Goal: Find specific page/section: Find specific page/section

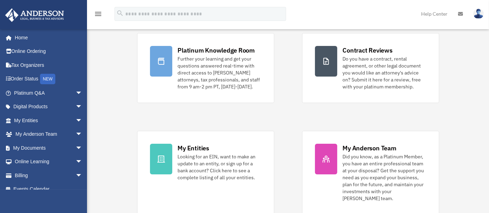
scroll to position [47, 0]
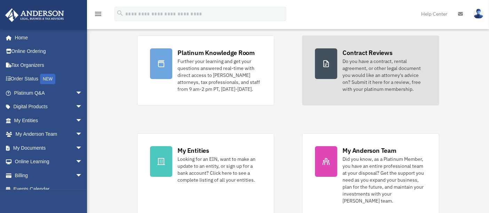
click at [357, 78] on div "Do you have a contract, rental agreement, or other legal document you would lik…" at bounding box center [385, 75] width 84 height 35
click at [320, 63] on div at bounding box center [326, 63] width 22 height 31
click at [333, 63] on div at bounding box center [326, 63] width 22 height 31
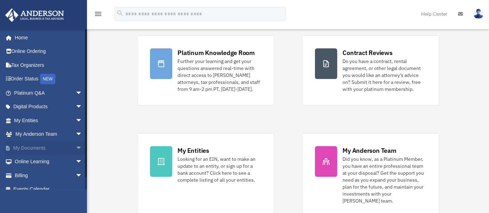
click at [41, 148] on link "My Documents arrow_drop_down" at bounding box center [49, 148] width 88 height 14
click at [76, 147] on span "arrow_drop_down" at bounding box center [83, 148] width 14 height 14
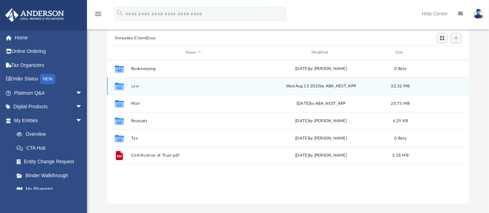
scroll to position [68, 0]
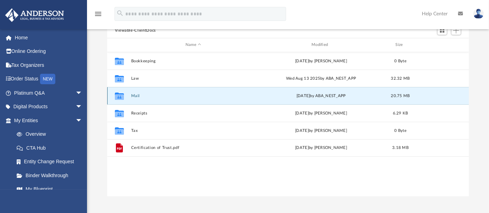
click at [134, 96] on button "Mail" at bounding box center [193, 96] width 125 height 5
click at [134, 95] on button "Mail" at bounding box center [193, 96] width 125 height 5
click at [173, 187] on div "Collaborated Folder Bookkeeping [DATE] by [PERSON_NAME] 0 Byte Collaborated Fol…" at bounding box center [288, 124] width 362 height 145
click at [135, 94] on button "Mail" at bounding box center [193, 96] width 125 height 5
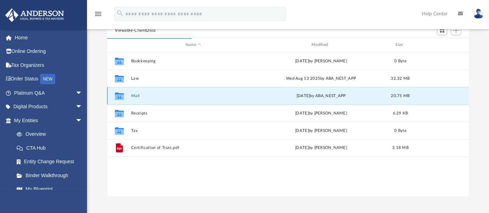
click at [135, 94] on button "Mail" at bounding box center [193, 96] width 125 height 5
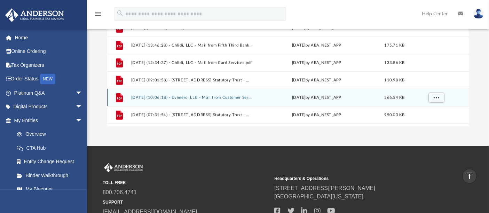
scroll to position [608, 0]
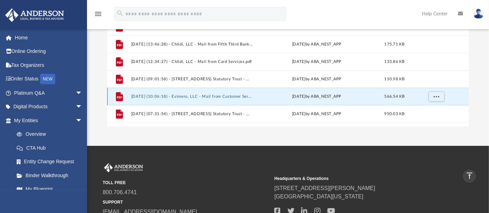
click at [234, 94] on button "[DATE] (10:06:18) - Evimero, LLC - Mail from Customer Service.pdf" at bounding box center [192, 96] width 122 height 5
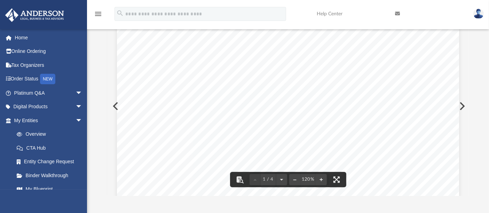
scroll to position [0, 0]
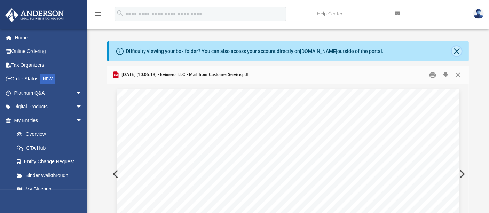
click at [460, 52] on button "Close" at bounding box center [457, 51] width 10 height 10
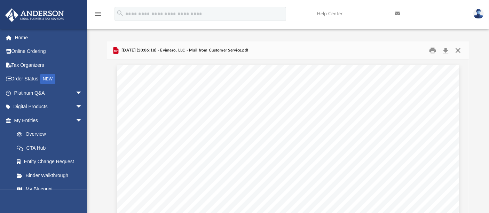
click at [460, 51] on button "Close" at bounding box center [458, 50] width 13 height 11
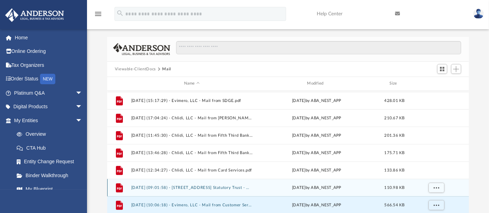
click at [223, 186] on button "[DATE] (09:01:58) - [STREET_ADDRESS] Statutory Trust - Mail from NBKC Bank.pdf" at bounding box center [192, 188] width 122 height 5
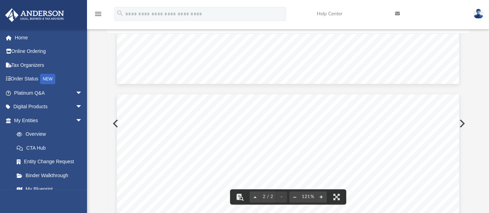
scroll to position [0, 0]
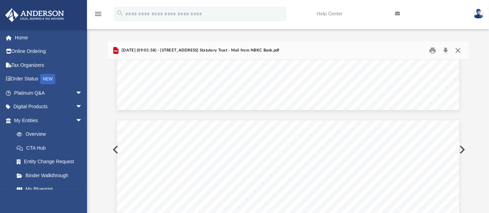
click at [459, 50] on button "Close" at bounding box center [458, 50] width 13 height 11
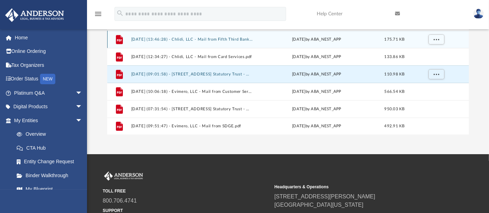
scroll to position [105, 0]
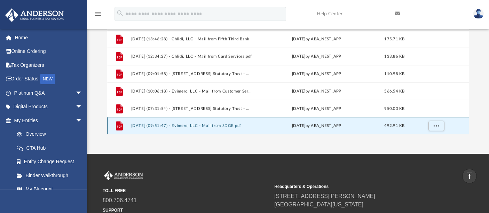
click at [235, 124] on button "[DATE] (09:51:47) - Evimero, LLC - Mail from SDGE.pdf" at bounding box center [192, 126] width 122 height 5
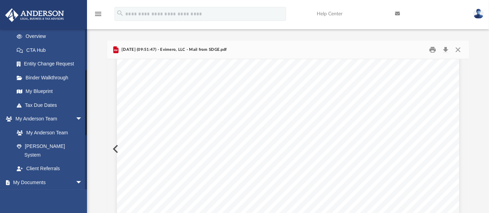
scroll to position [0, 0]
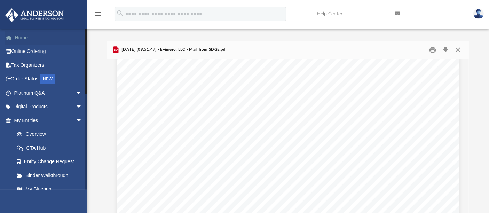
click at [21, 36] on link "Home" at bounding box center [49, 38] width 88 height 14
